Goal: Browse casually

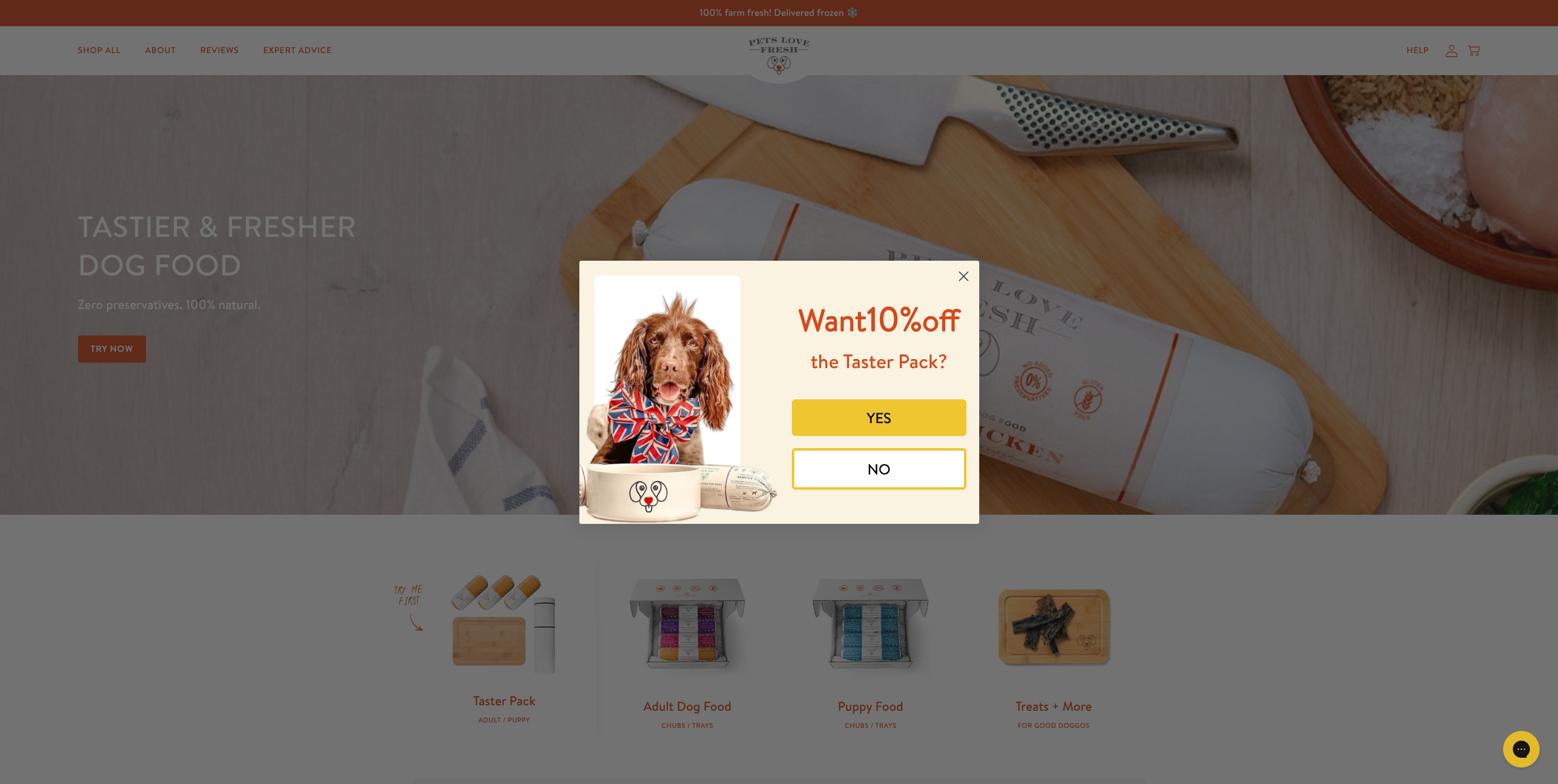
click at [964, 271] on circle "Close dialog" at bounding box center [963, 276] width 20 height 20
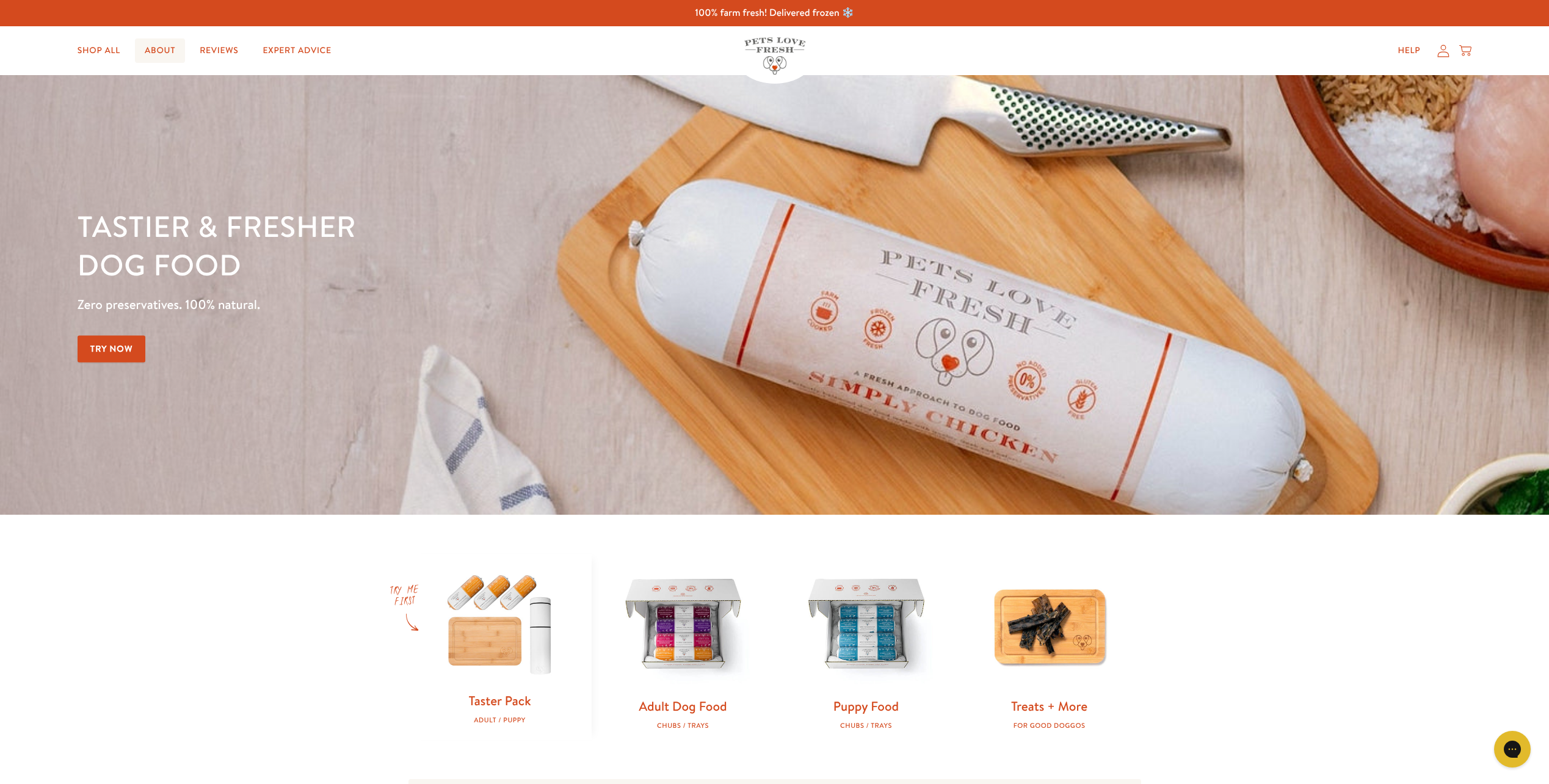
click at [161, 53] on link "About" at bounding box center [160, 51] width 50 height 25
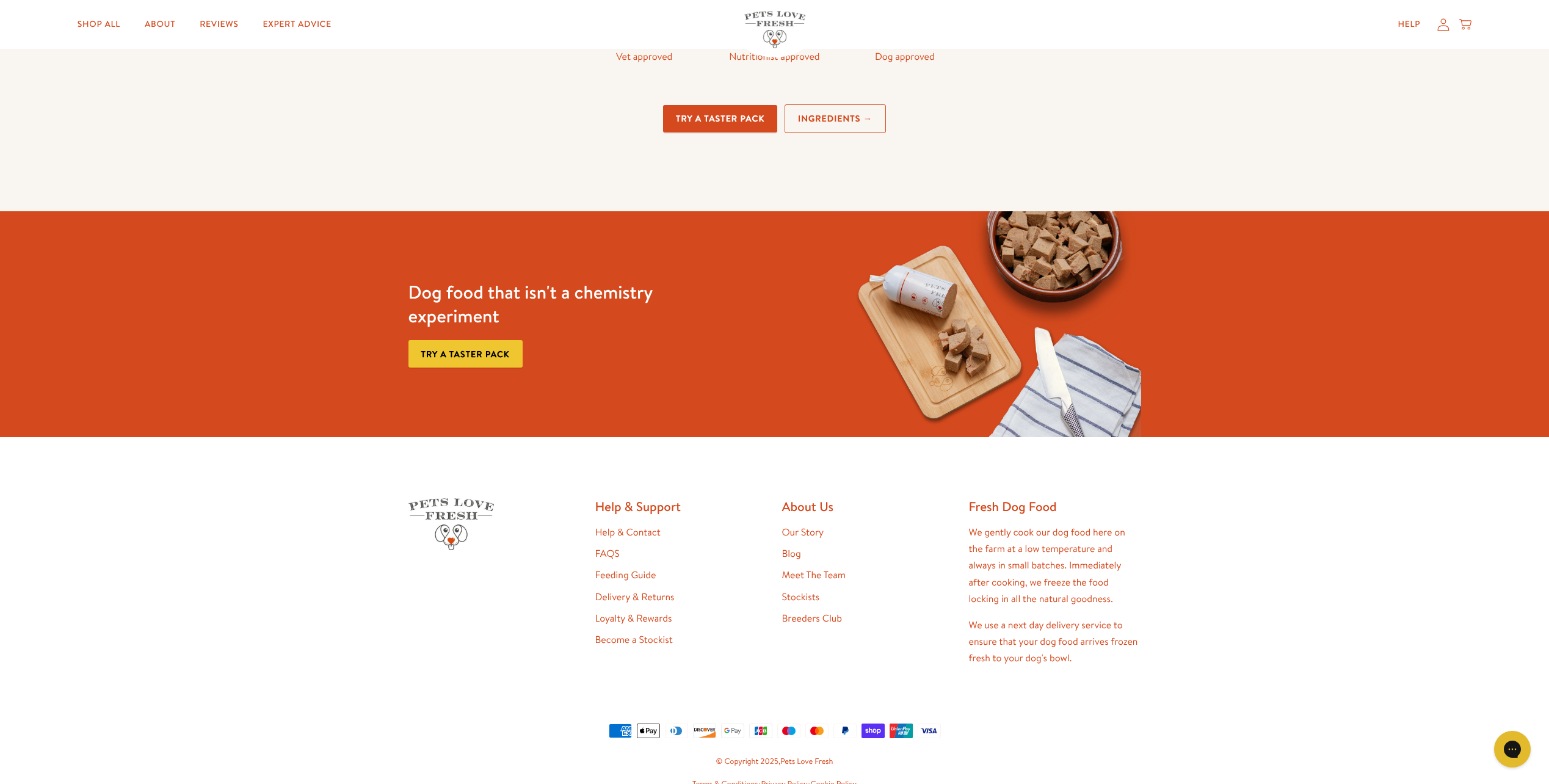
scroll to position [3277, 0]
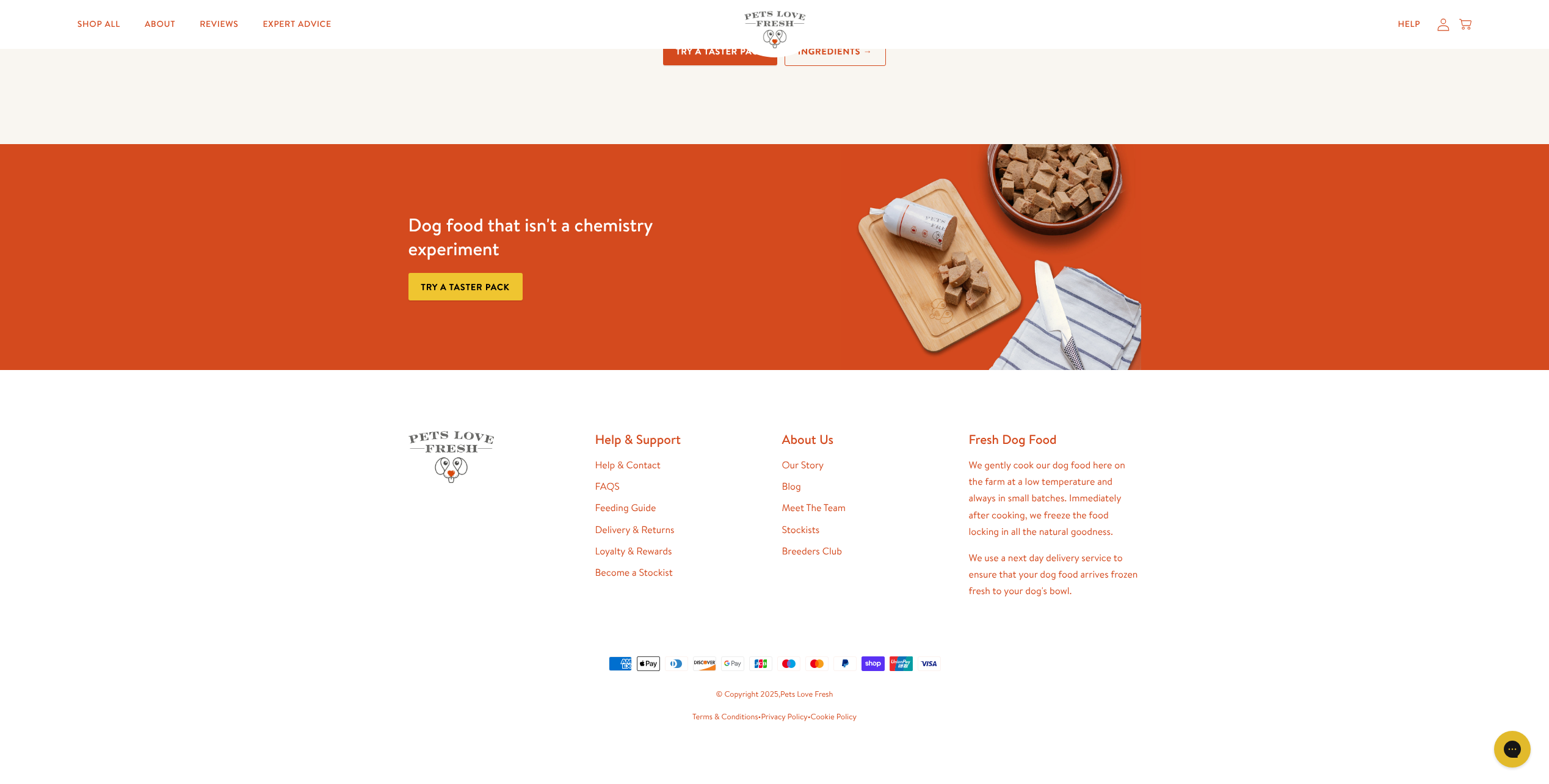
click at [804, 506] on link "Meet The Team" at bounding box center [814, 508] width 63 height 13
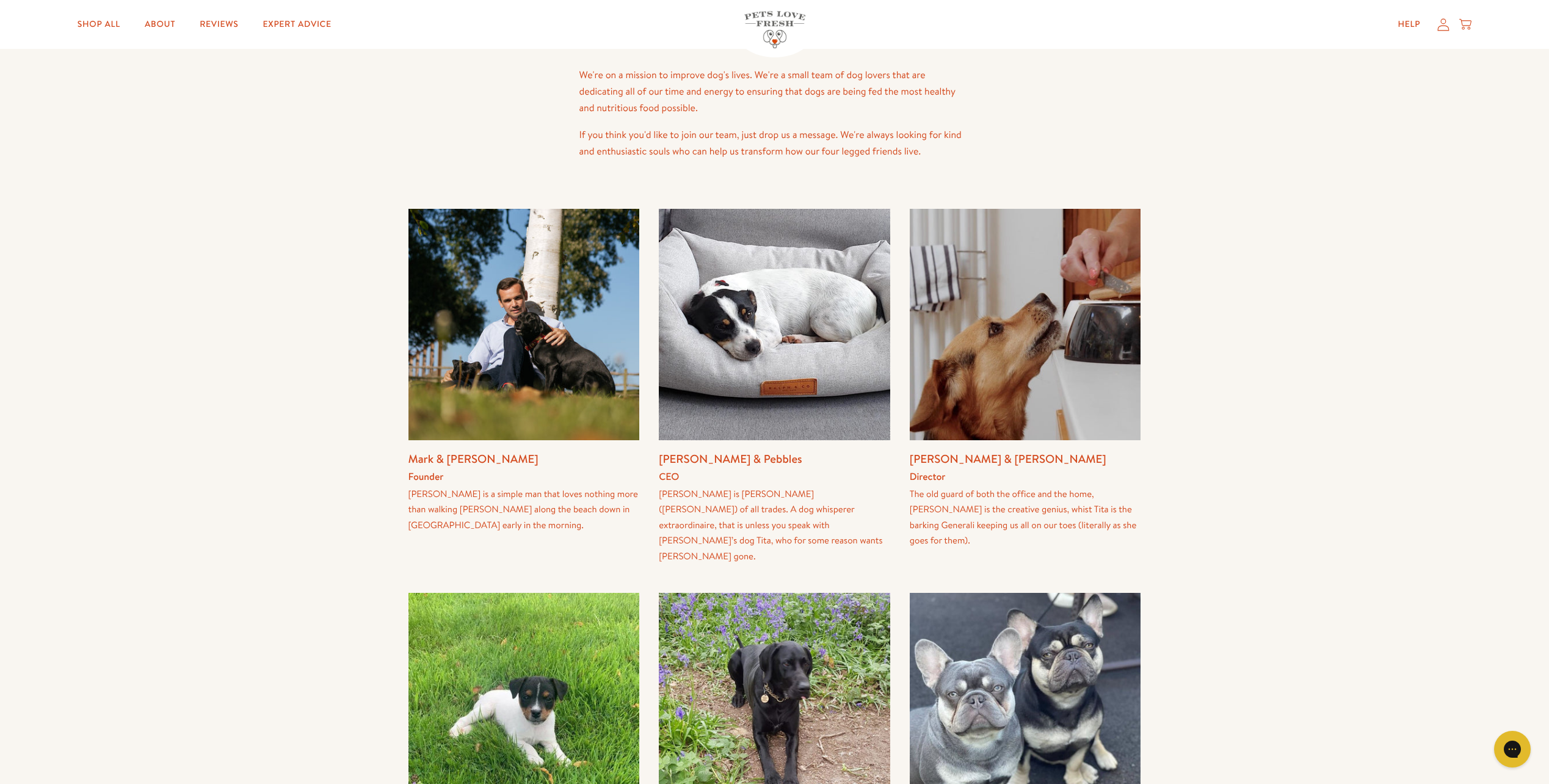
scroll to position [122, 0]
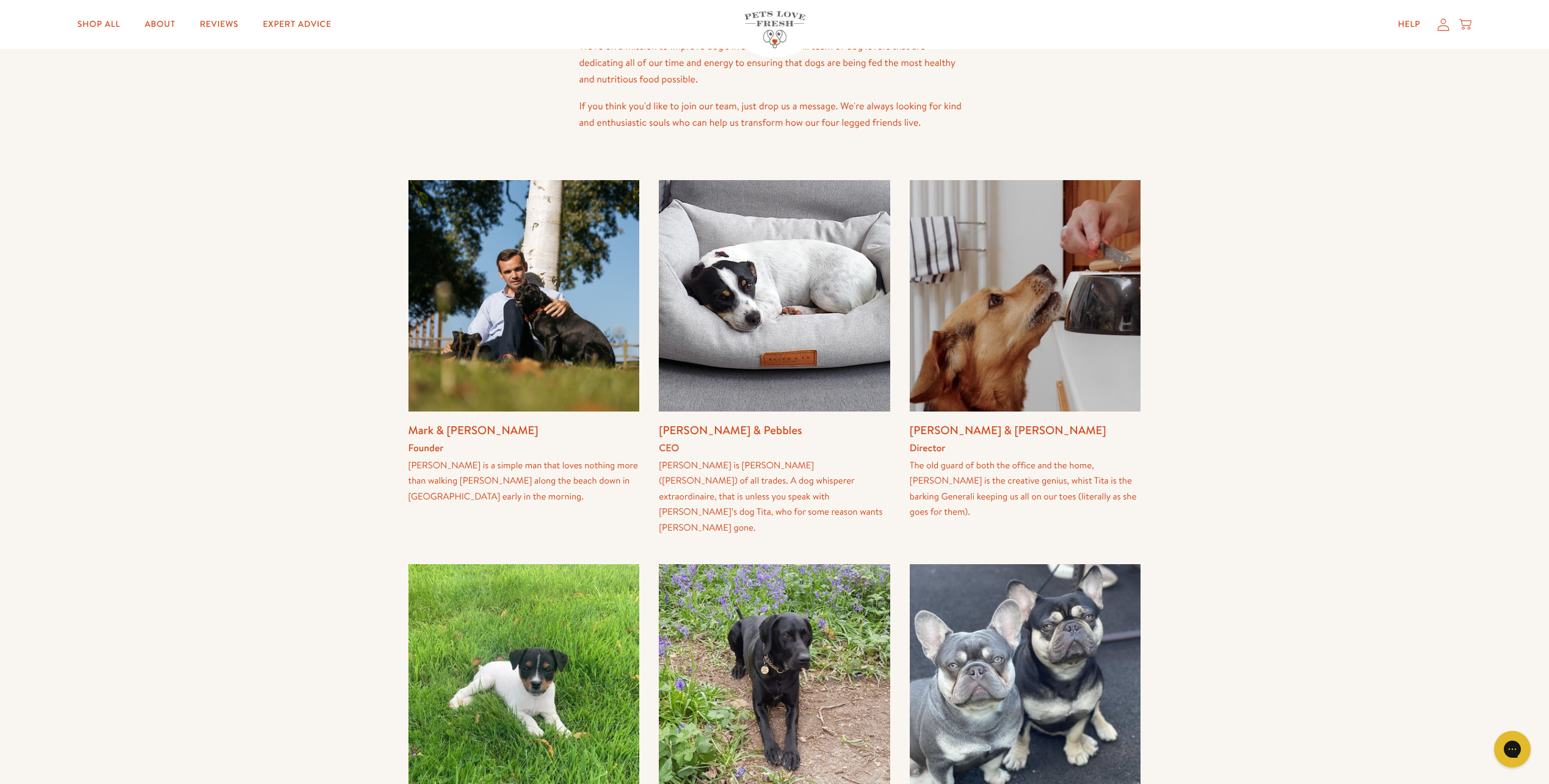
click at [776, 359] on img at bounding box center [774, 296] width 231 height 231
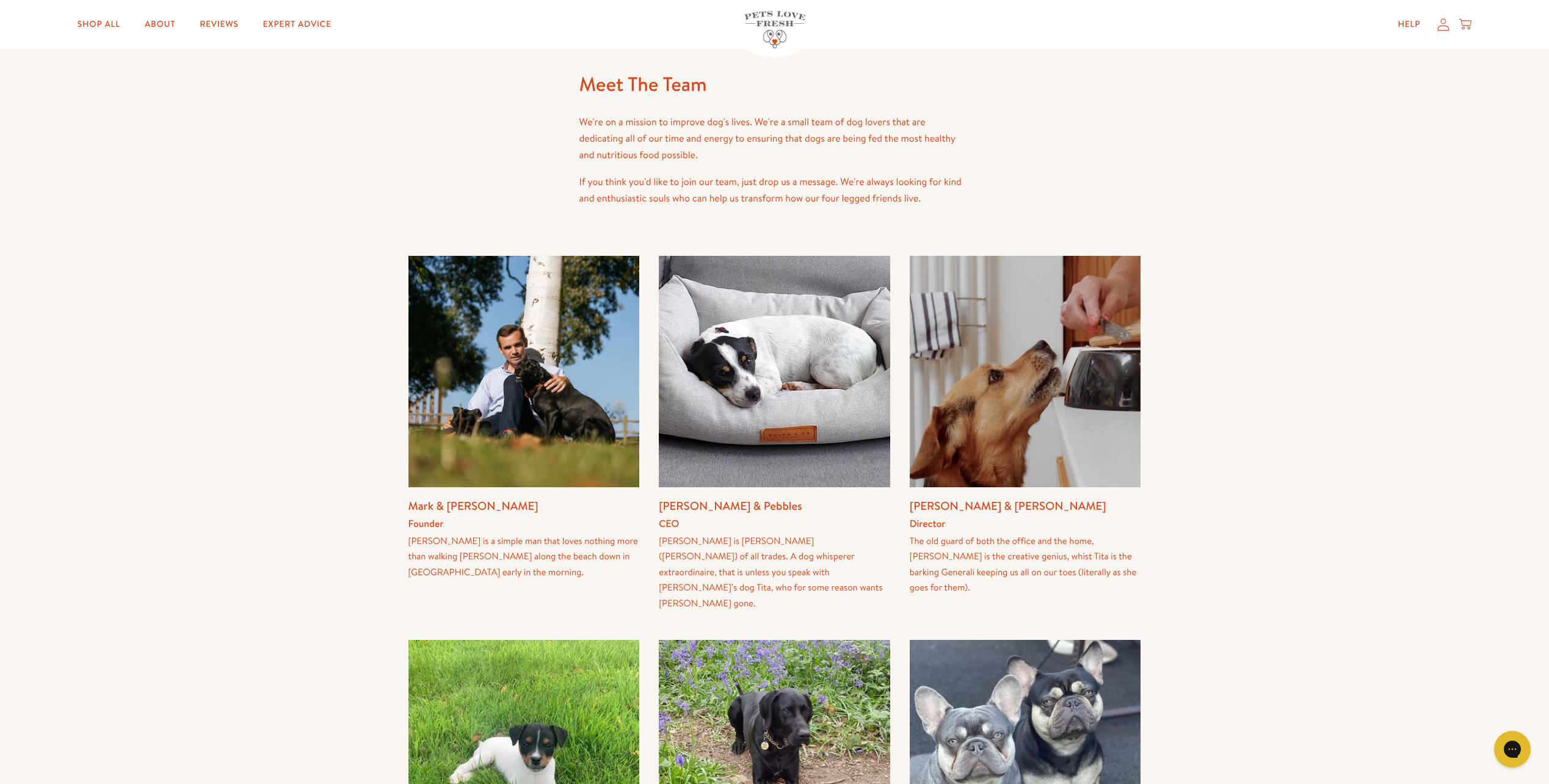
scroll to position [0, 0]
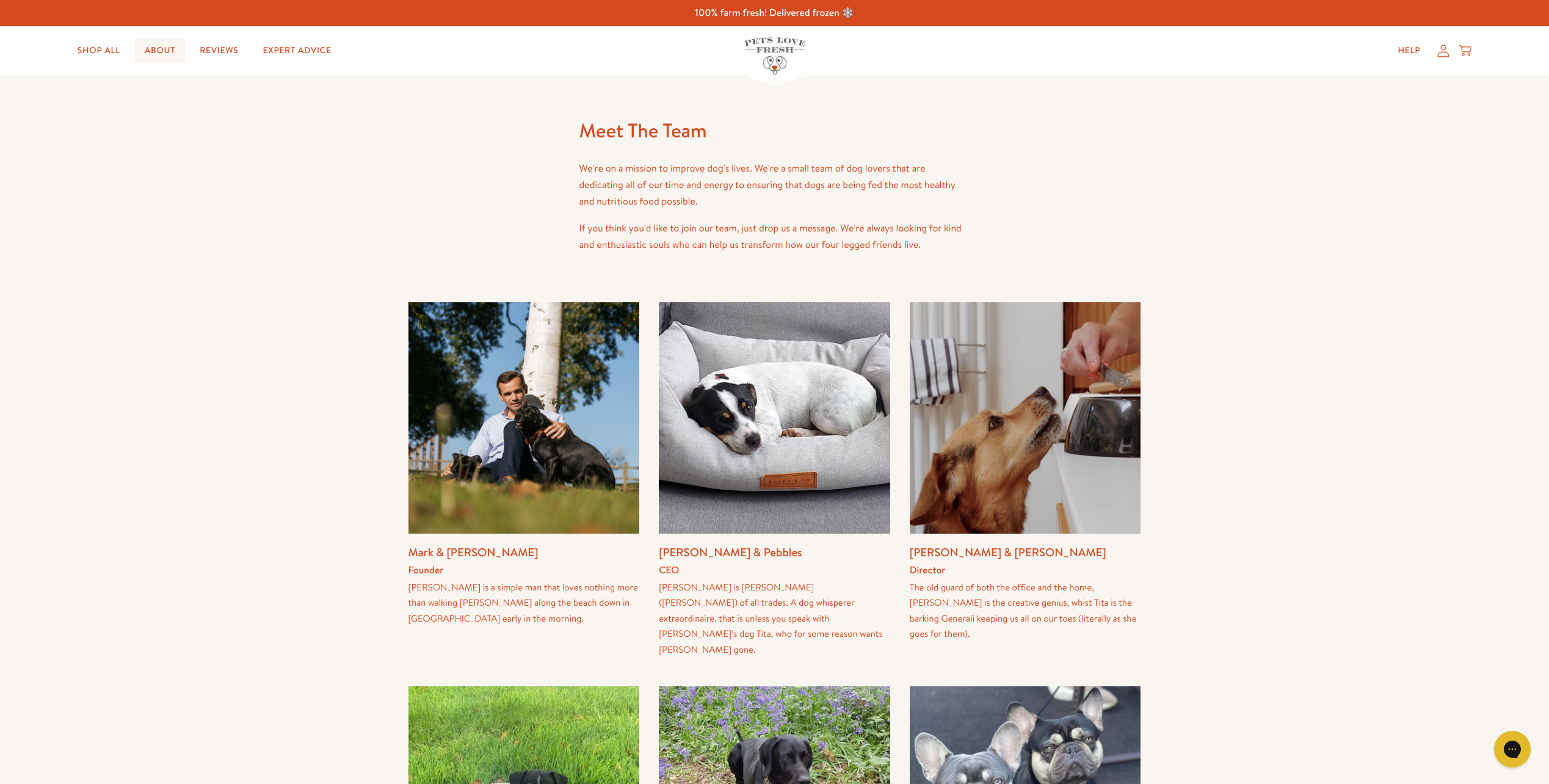
click at [172, 45] on link "About" at bounding box center [160, 51] width 50 height 25
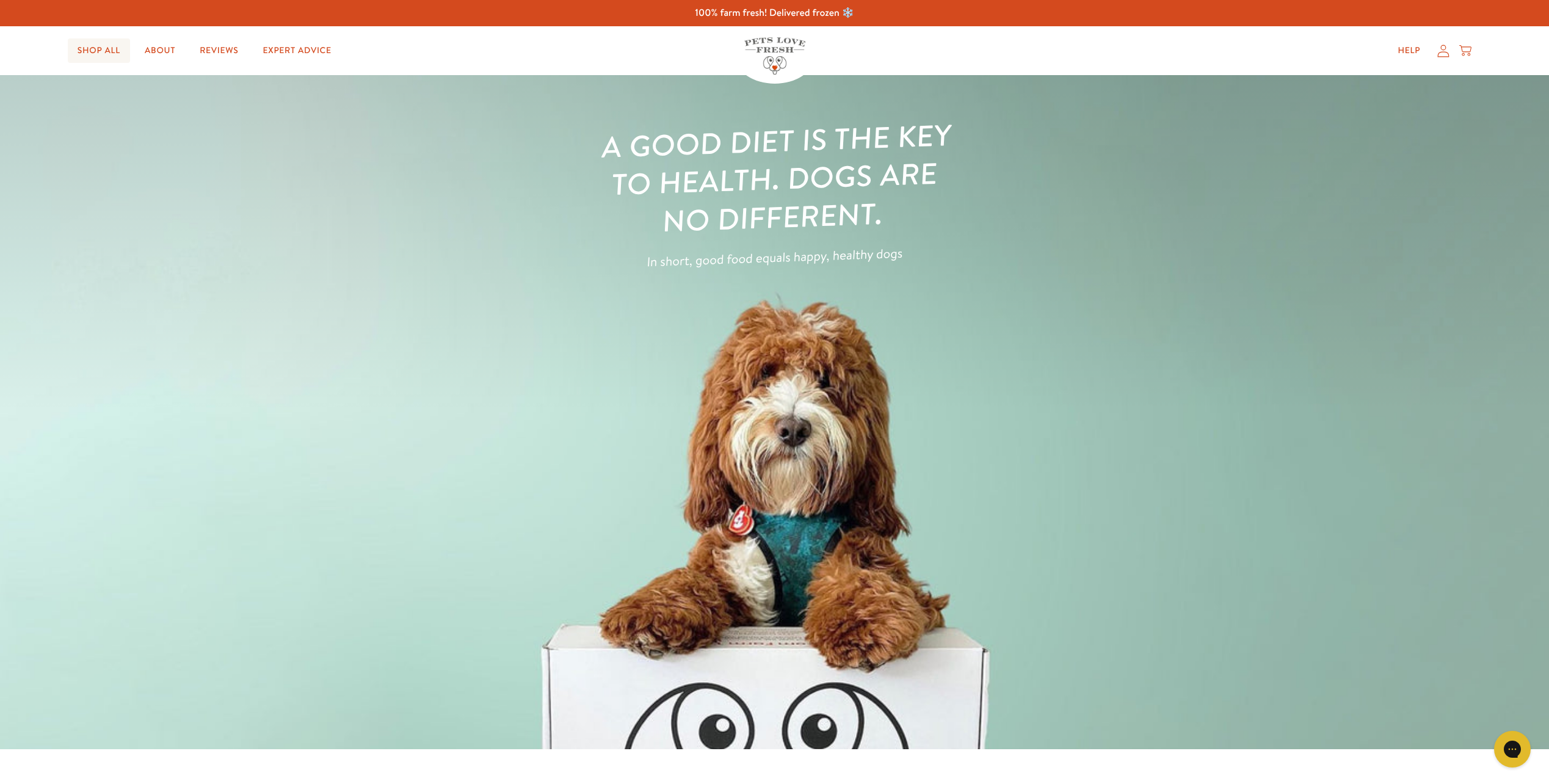
click at [96, 47] on link "Shop All" at bounding box center [98, 51] width 62 height 25
